Goal: Information Seeking & Learning: Check status

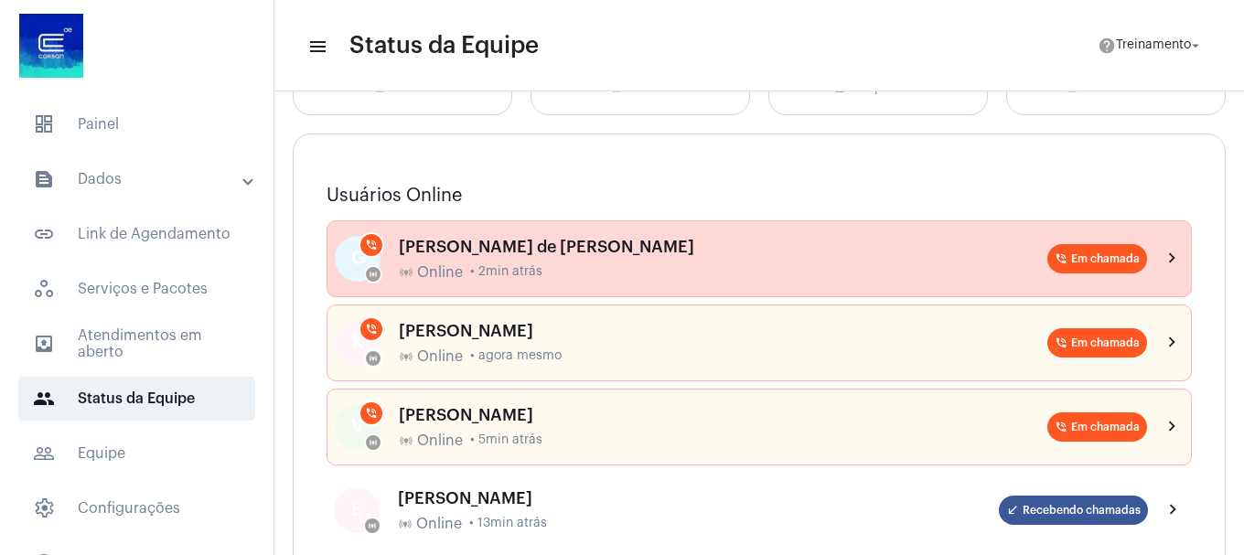
scroll to position [183, 0]
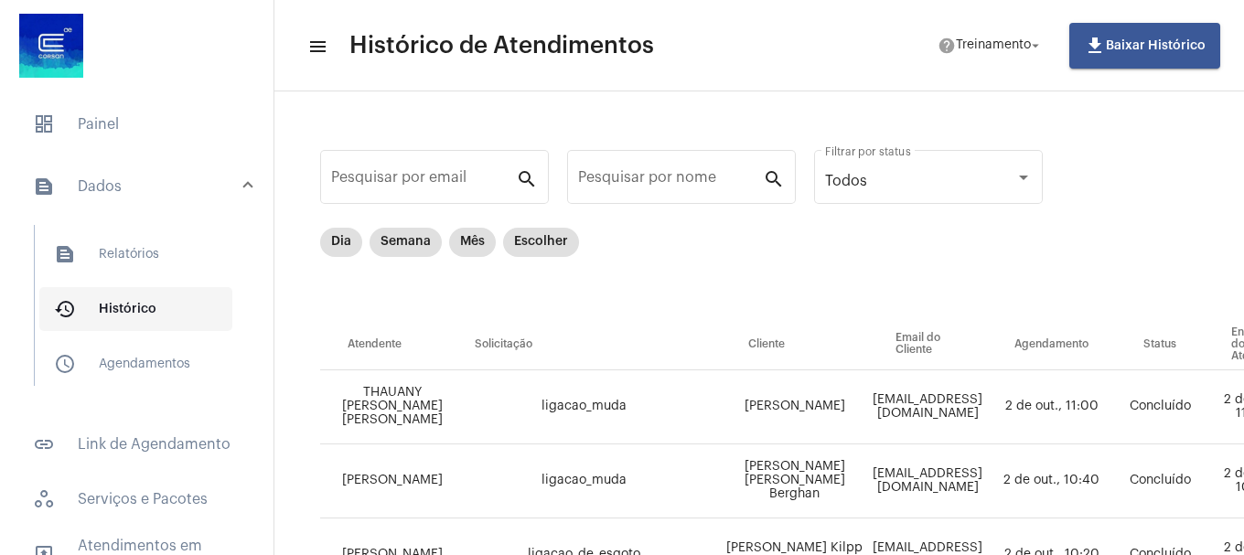
click at [188, 311] on span "history_outlined Histórico" at bounding box center [135, 309] width 193 height 44
click at [150, 304] on span "history_outlined Histórico" at bounding box center [135, 309] width 193 height 44
click at [102, 306] on span "history_outlined Histórico" at bounding box center [135, 309] width 193 height 44
click at [42, 306] on span "history_outlined Histórico" at bounding box center [135, 309] width 193 height 44
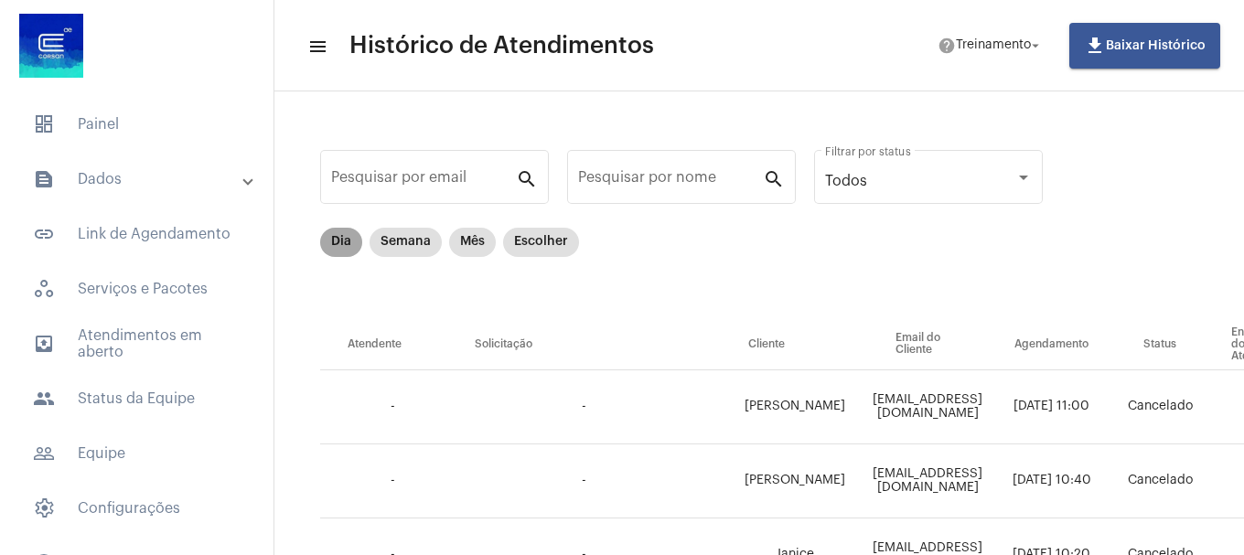
click at [326, 244] on mat-chip "Dia" at bounding box center [341, 242] width 42 height 29
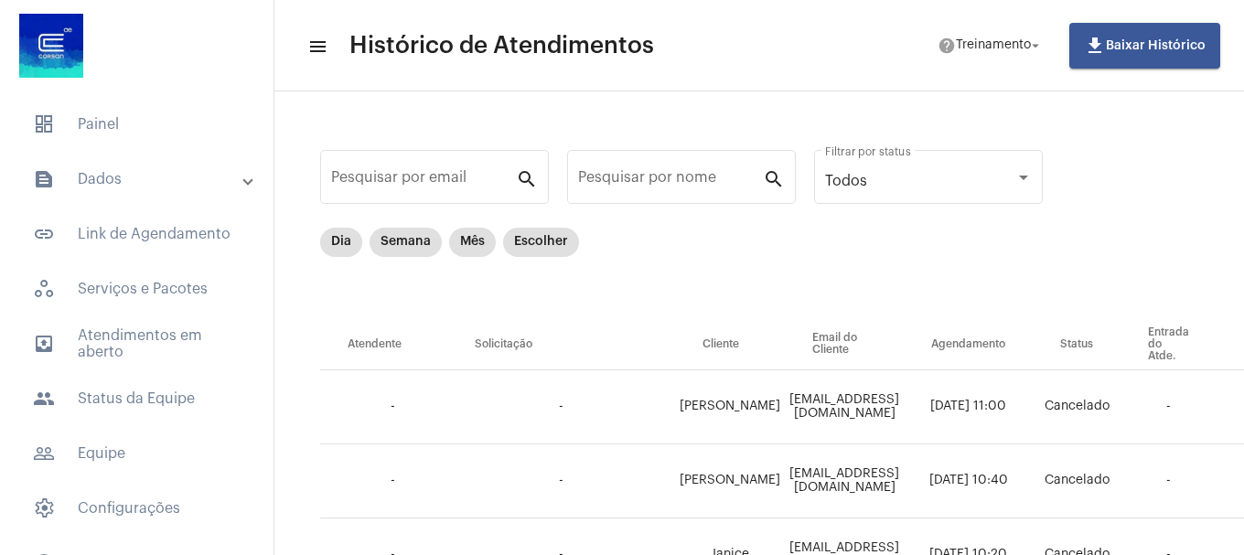
click at [167, 186] on mat-panel-title "text_snippet_outlined Dados" at bounding box center [138, 179] width 211 height 22
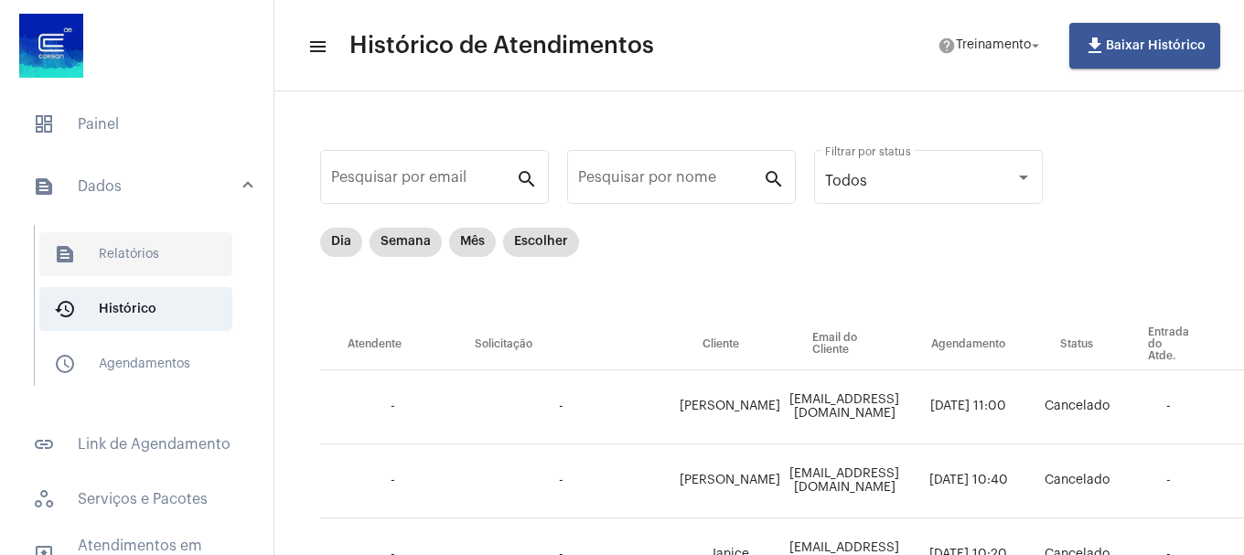
click at [136, 253] on span "text_snippet_outlined Relatórios" at bounding box center [135, 254] width 193 height 44
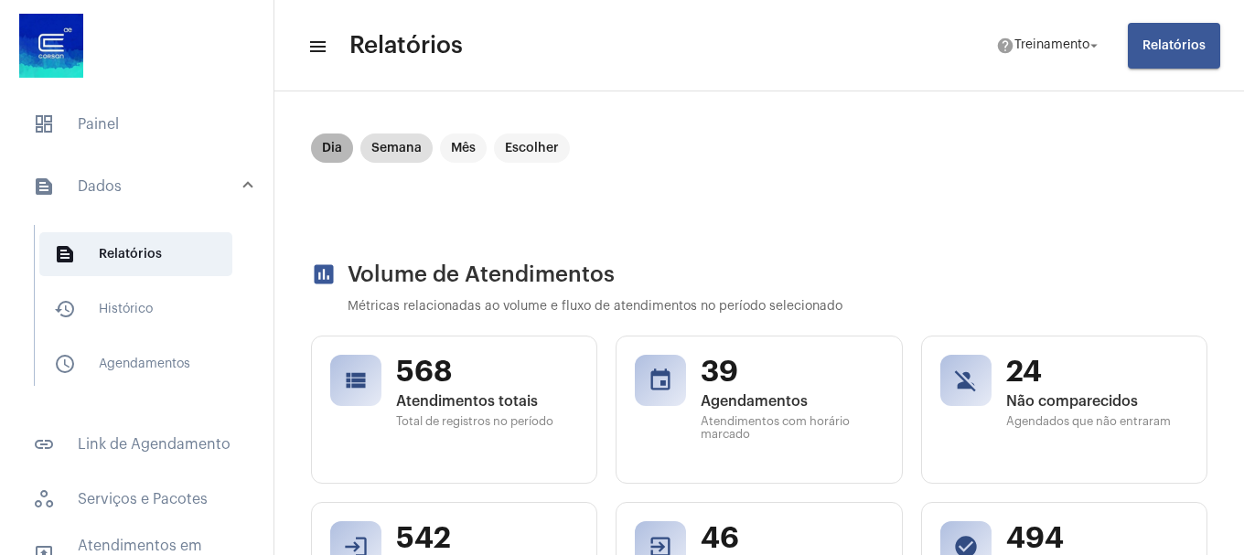
click at [333, 142] on mat-chip "Dia" at bounding box center [332, 148] width 42 height 29
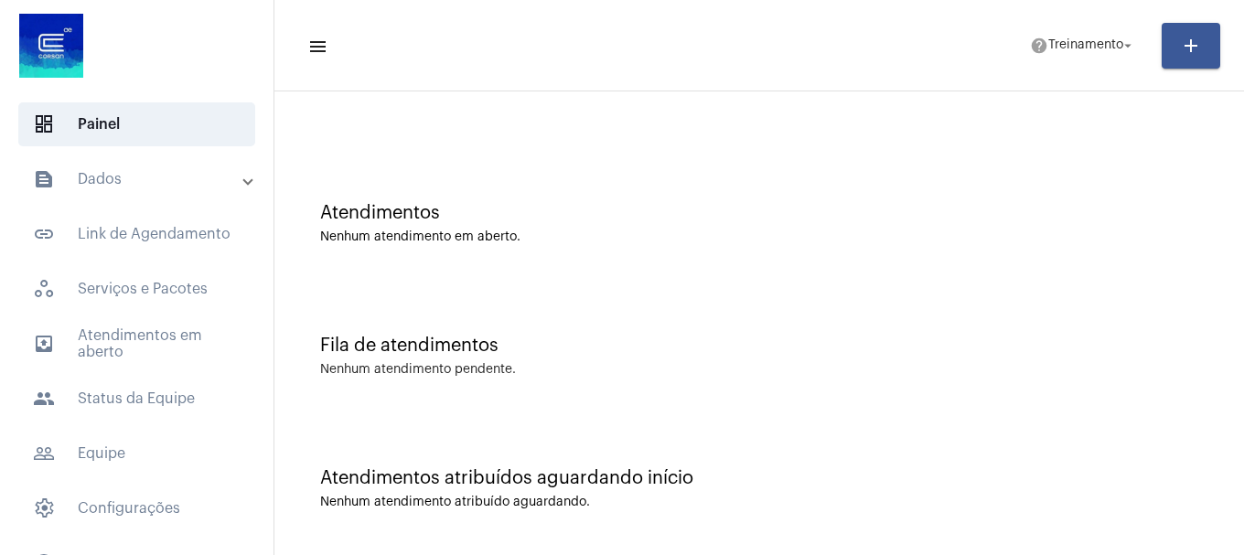
scroll to position [188, 0]
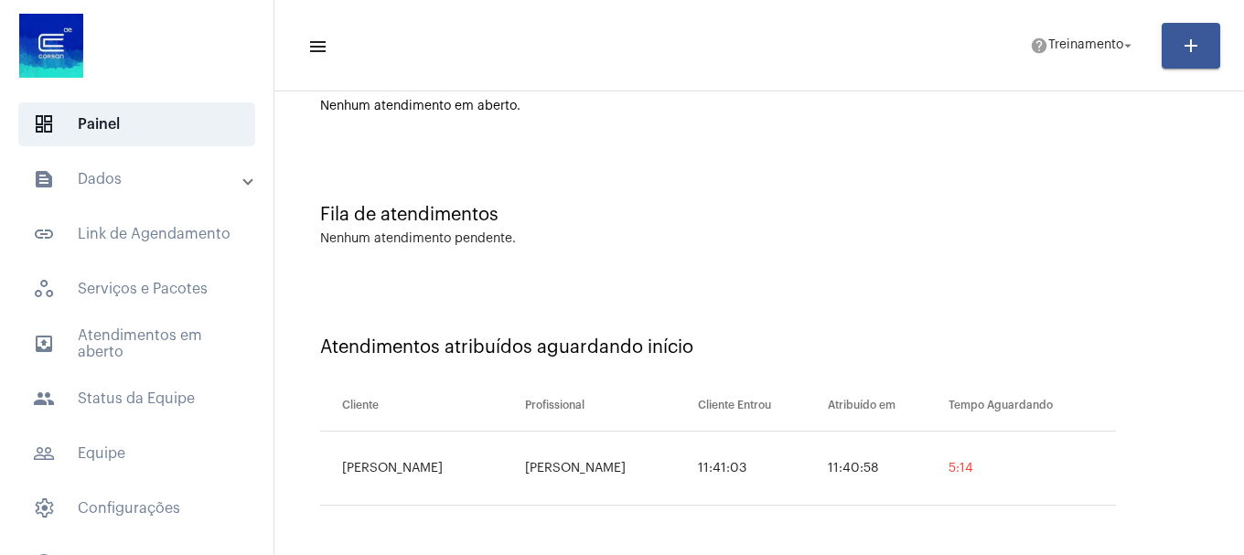
scroll to position [58, 0]
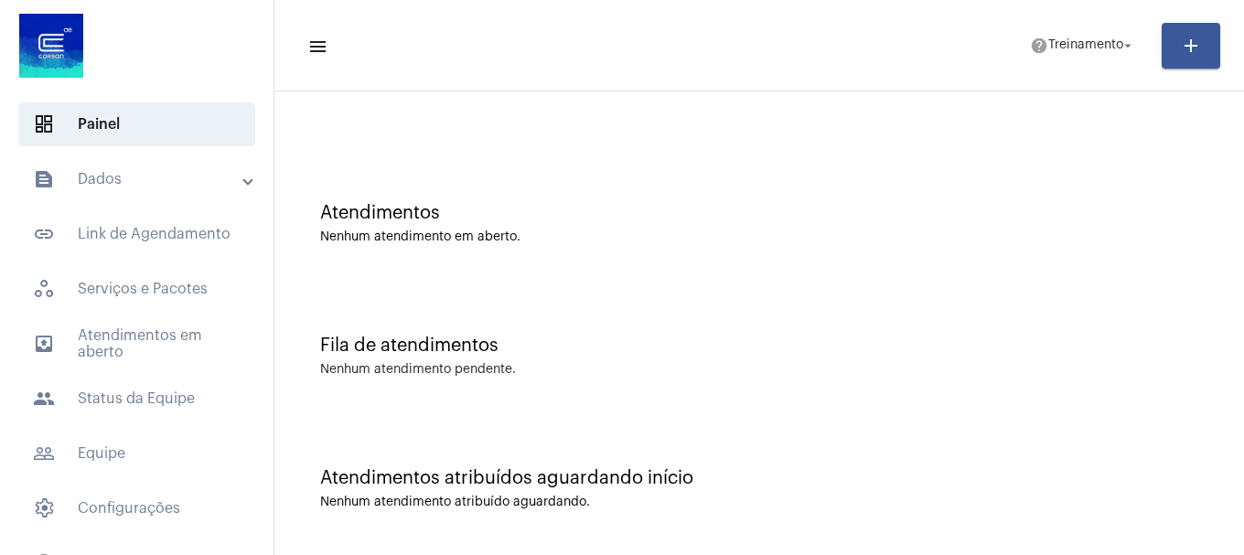
click at [946, 238] on div "Nenhum atendimento em aberto." at bounding box center [759, 238] width 878 height 14
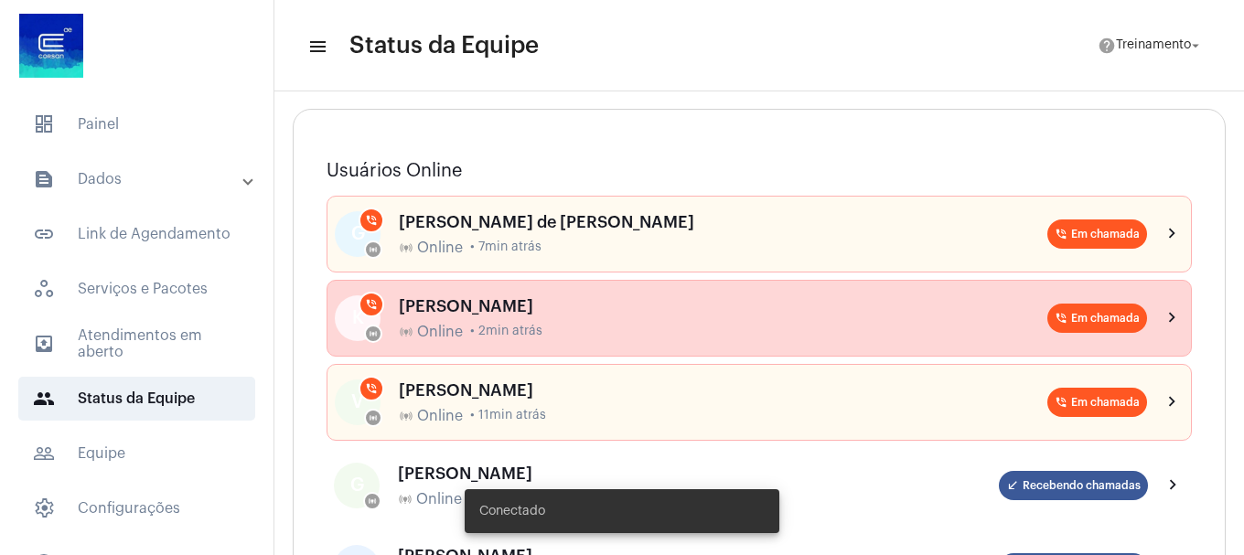
scroll to position [183, 0]
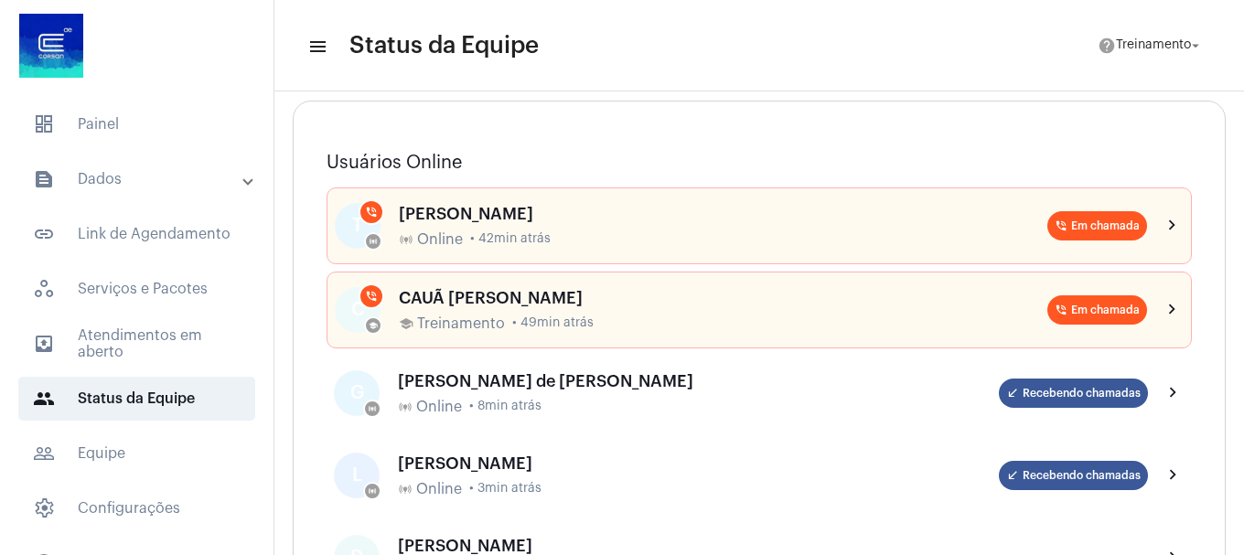
scroll to position [183, 0]
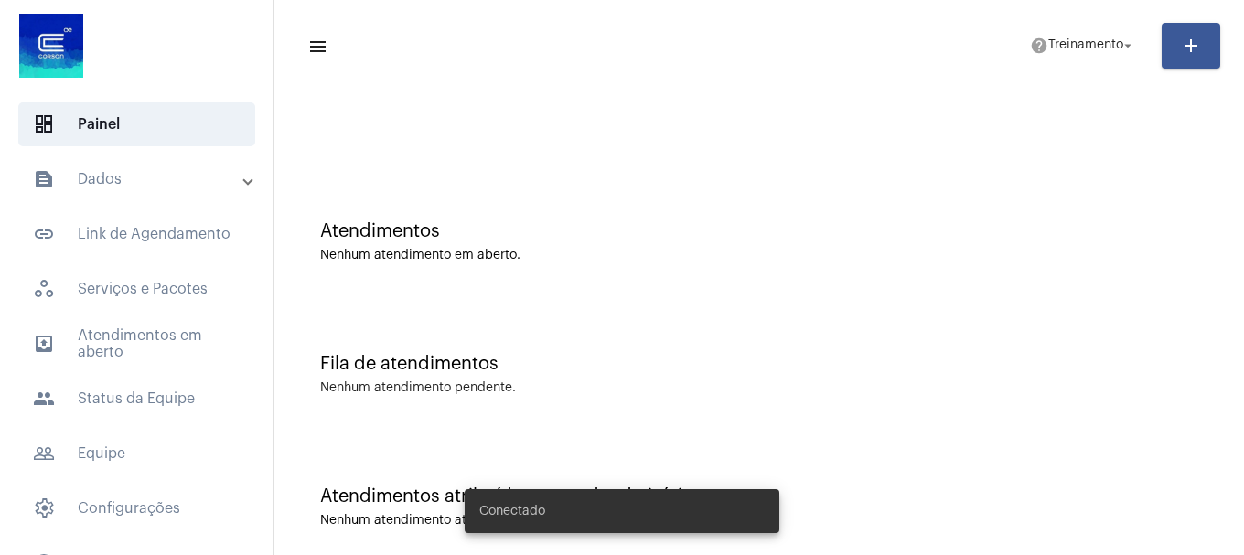
scroll to position [58, 0]
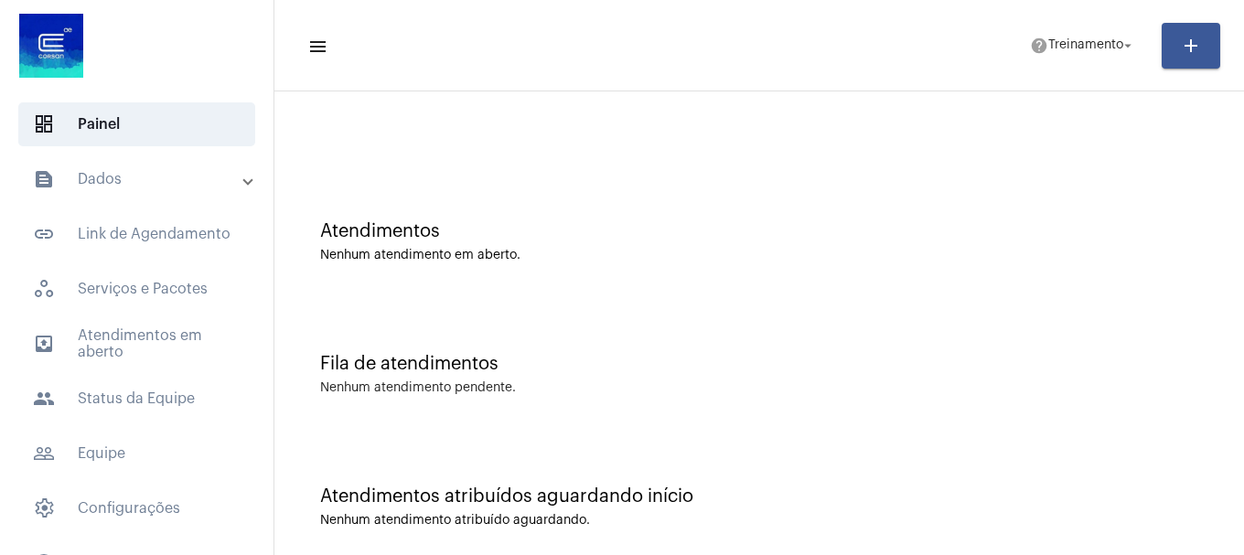
scroll to position [58, 0]
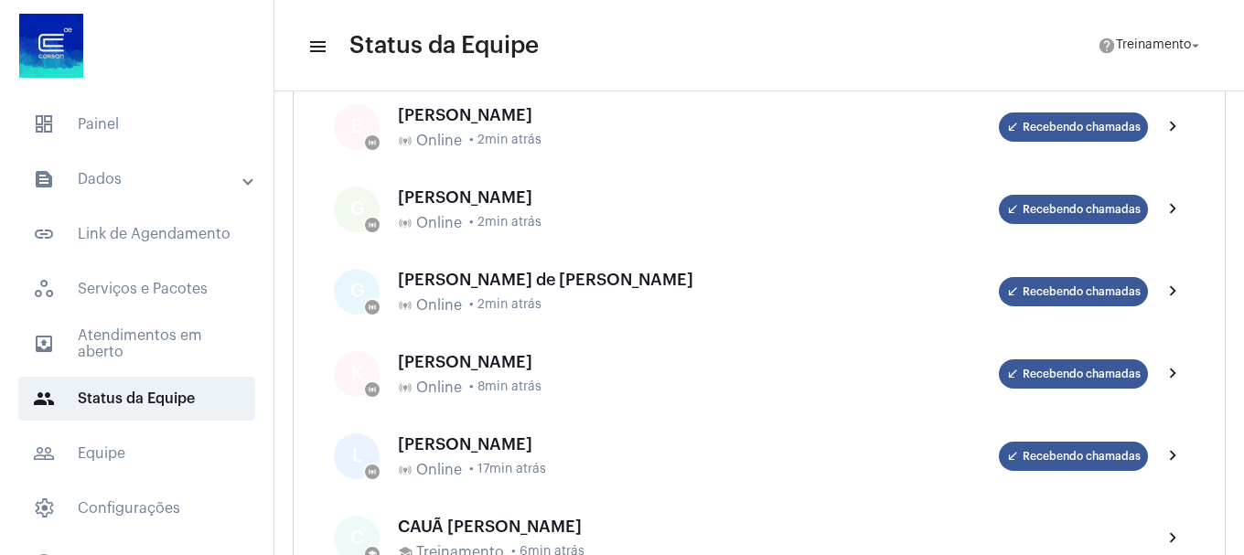
scroll to position [274, 0]
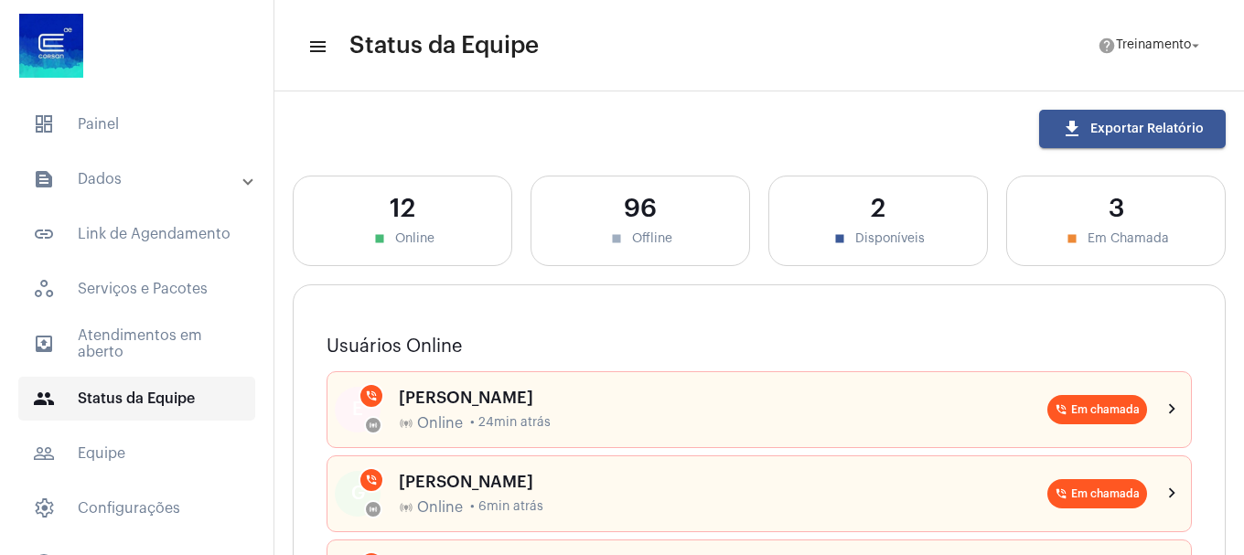
click at [81, 397] on span "people Status da Equipe" at bounding box center [136, 399] width 237 height 44
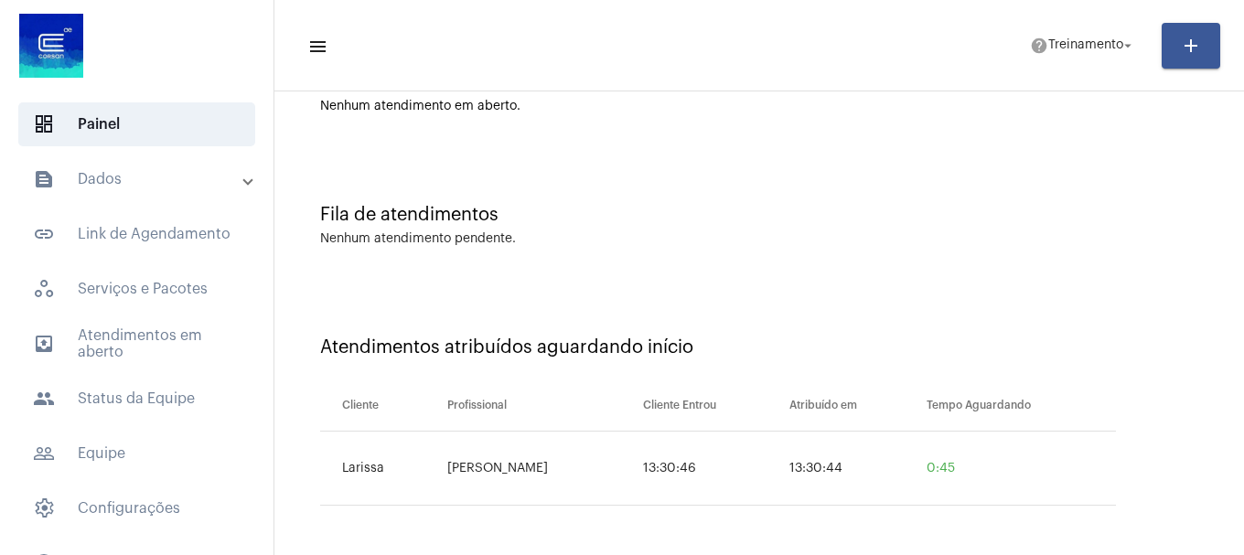
scroll to position [58, 0]
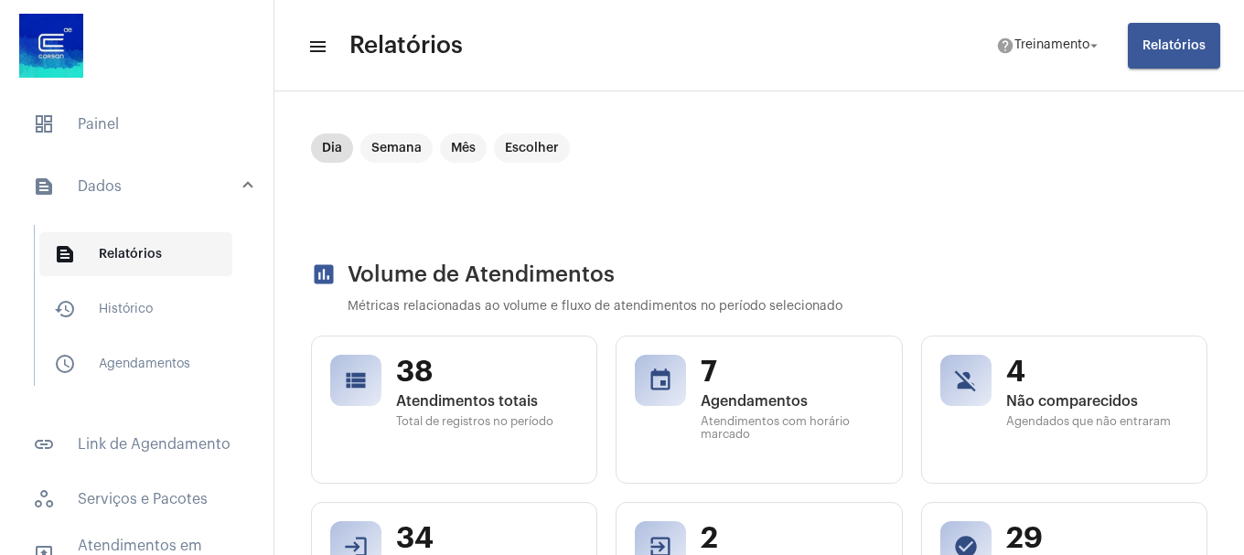
click at [118, 250] on span "text_snippet_outlined Relatórios" at bounding box center [135, 254] width 193 height 44
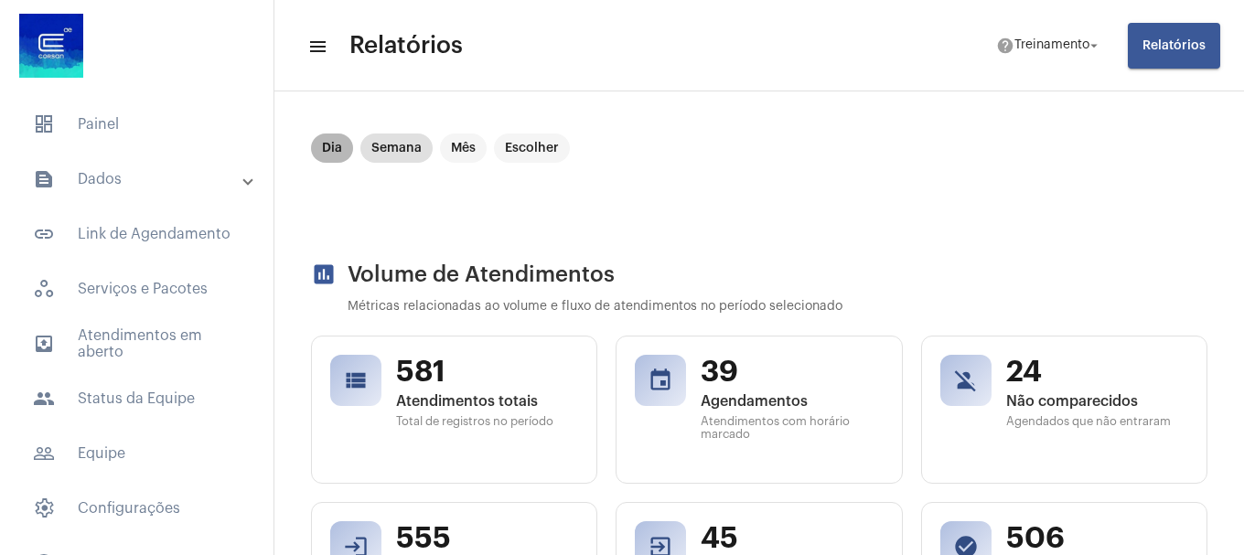
click at [333, 151] on mat-chip "Dia" at bounding box center [332, 148] width 42 height 29
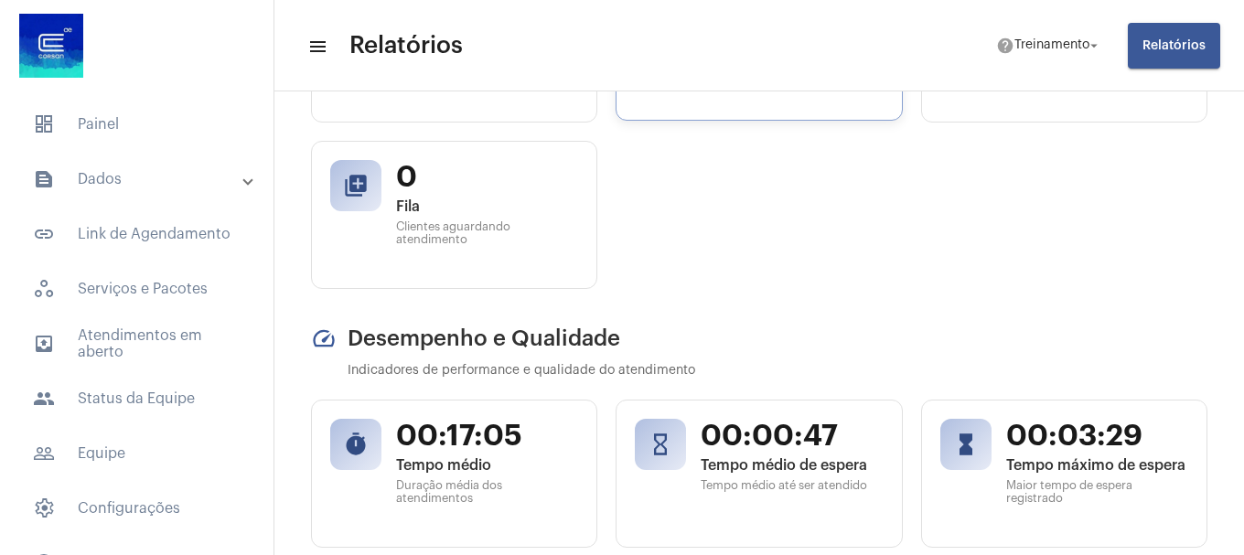
scroll to position [549, 0]
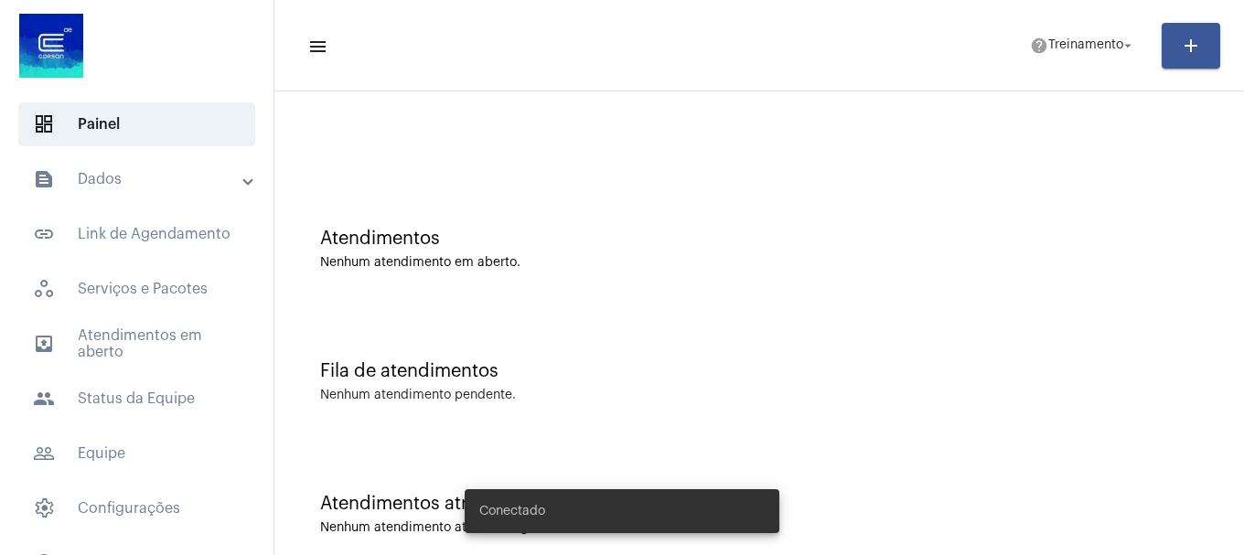
scroll to position [58, 0]
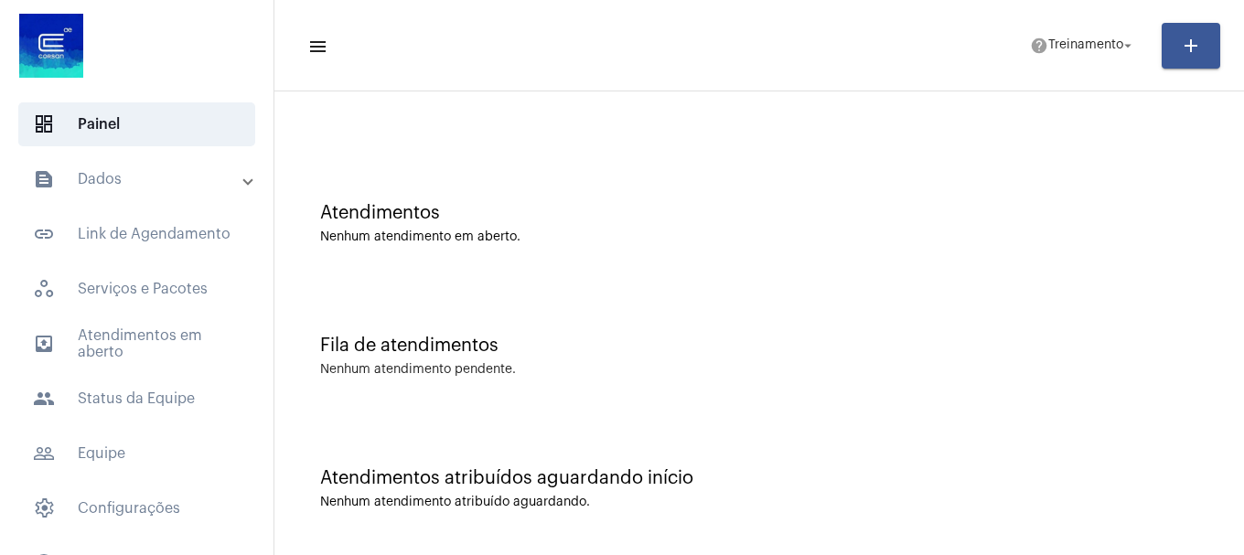
click at [998, 403] on div "Fila de atendimentos Nenhum atendimento pendente." at bounding box center [760, 347] width 952 height 133
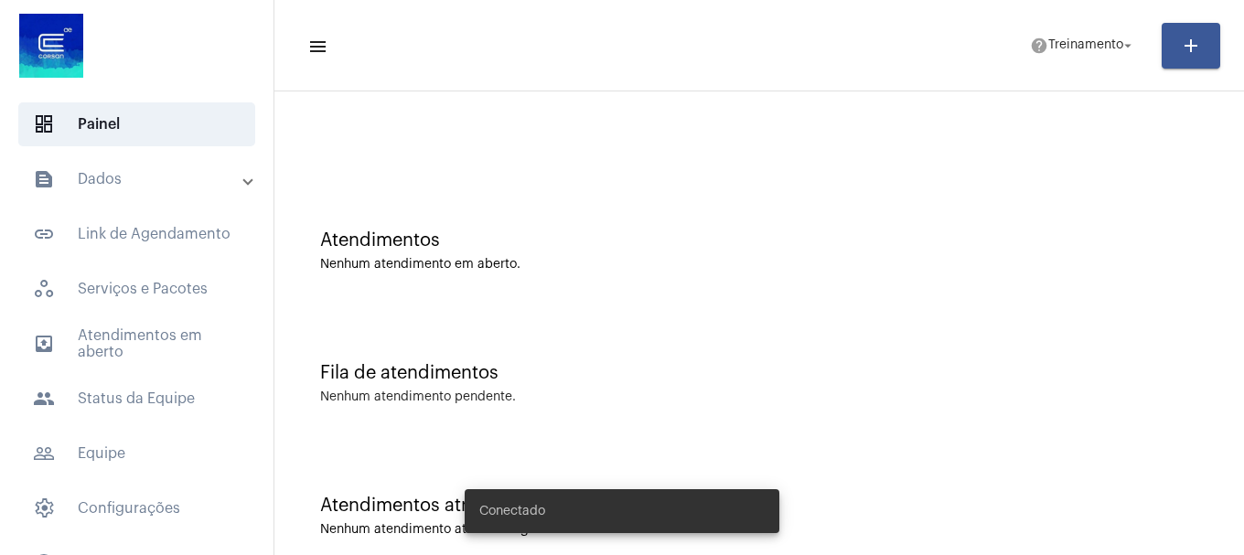
scroll to position [58, 0]
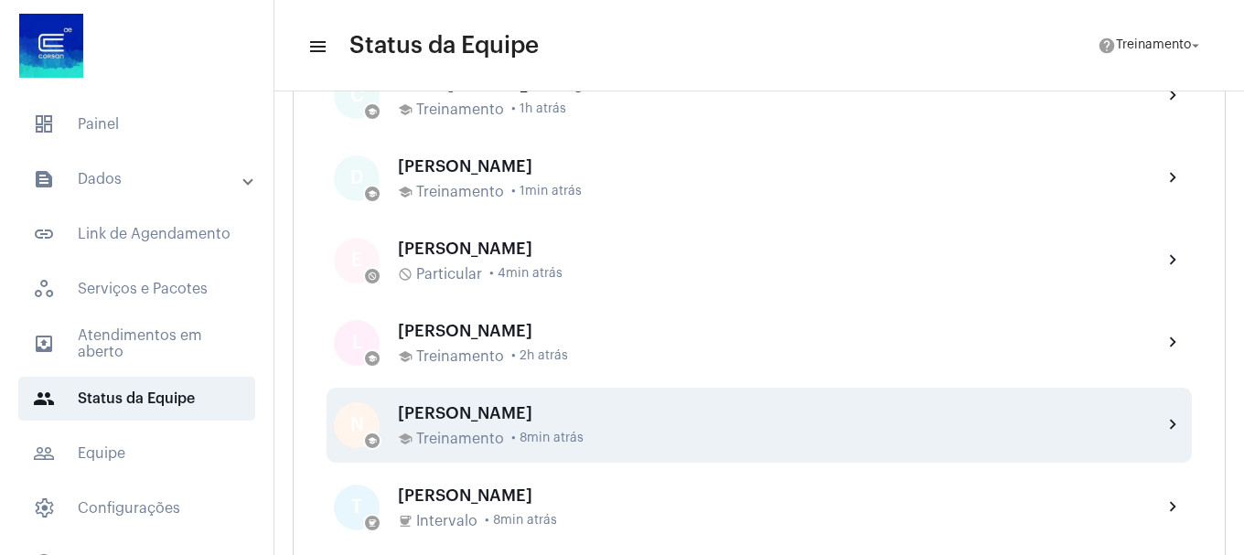
scroll to position [823, 0]
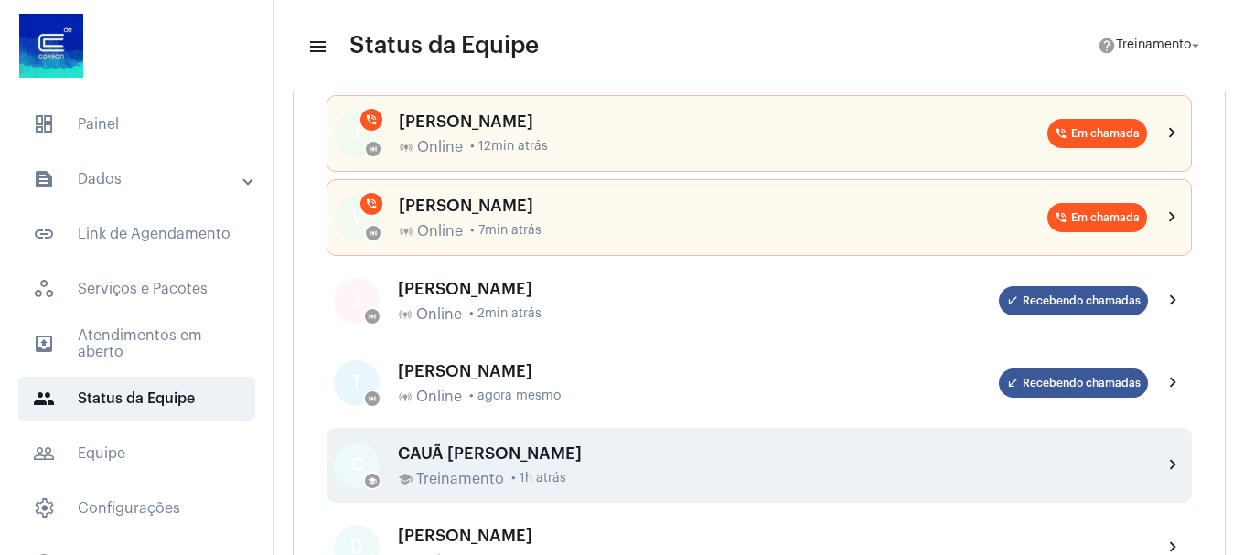
scroll to position [183, 0]
